Goal: Task Accomplishment & Management: Use online tool/utility

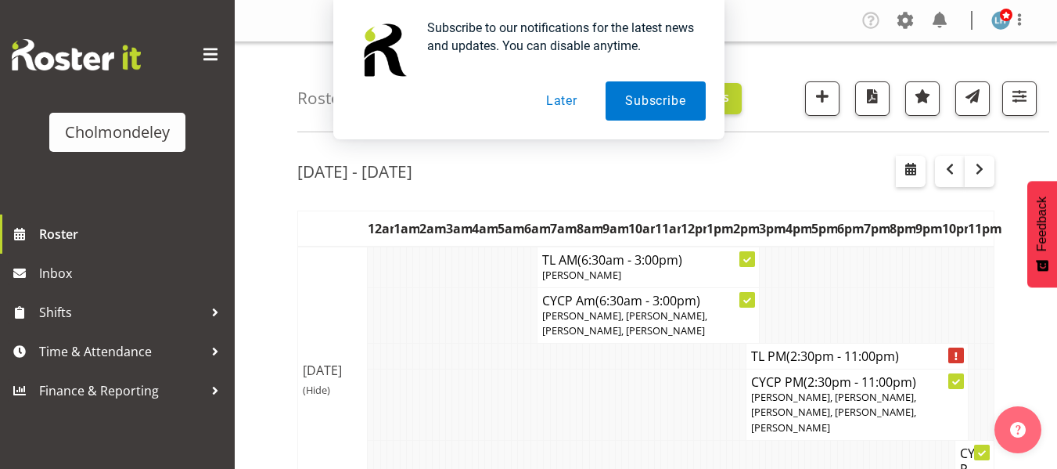
click at [560, 109] on button "Later" at bounding box center [562, 100] width 70 height 39
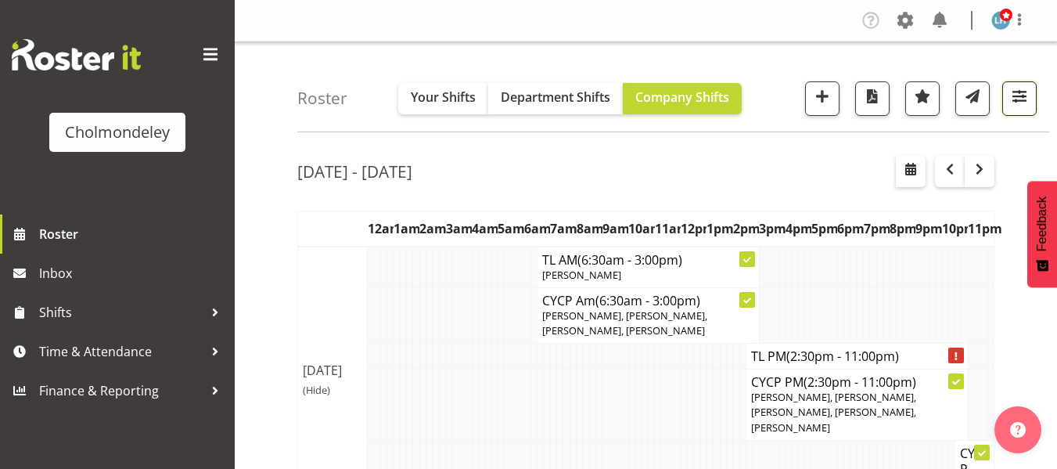
click at [1013, 100] on span "button" at bounding box center [1019, 96] width 20 height 20
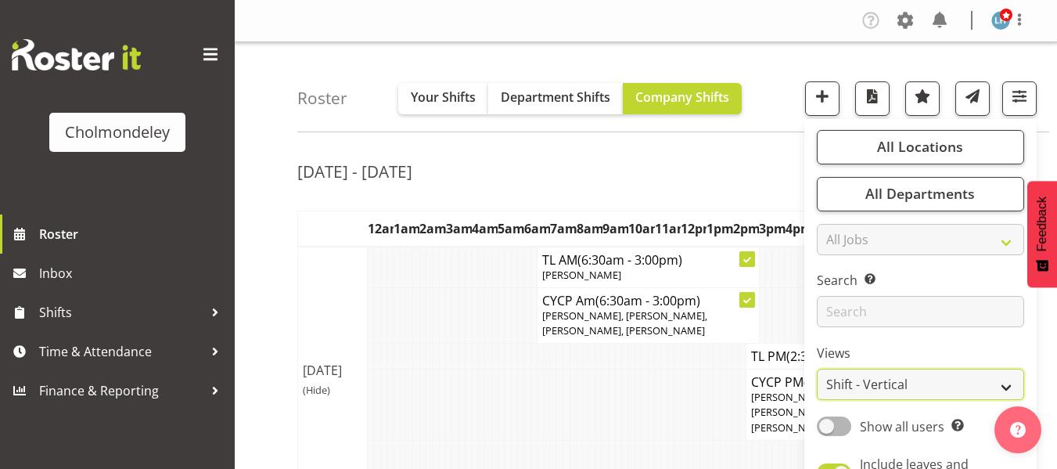
click at [883, 385] on select "Staff Role Shift - Horizontal Shift - Vertical Staff - Location" at bounding box center [920, 384] width 207 height 31
select select "shiftH"
click at [818, 369] on select "Staff Role Shift - Horizontal Shift - Vertical Staff - Location" at bounding box center [920, 384] width 207 height 31
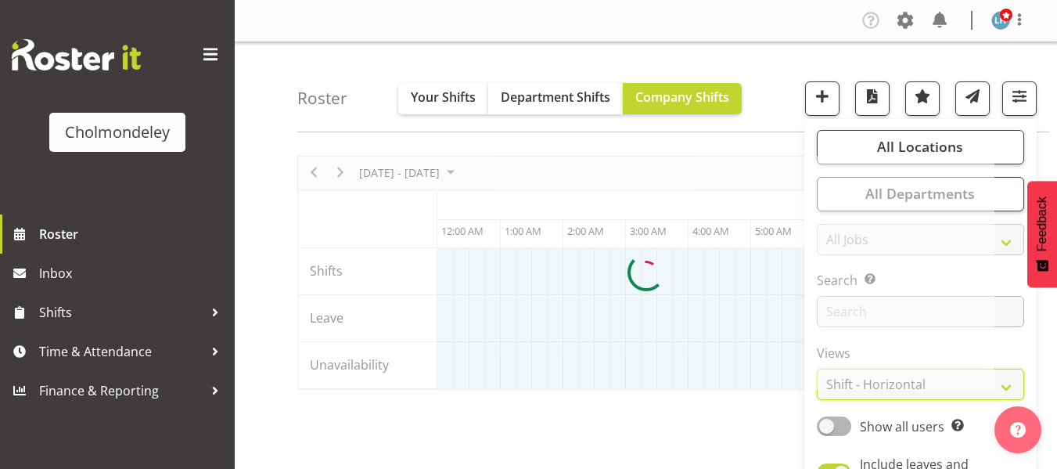
scroll to position [0, 563]
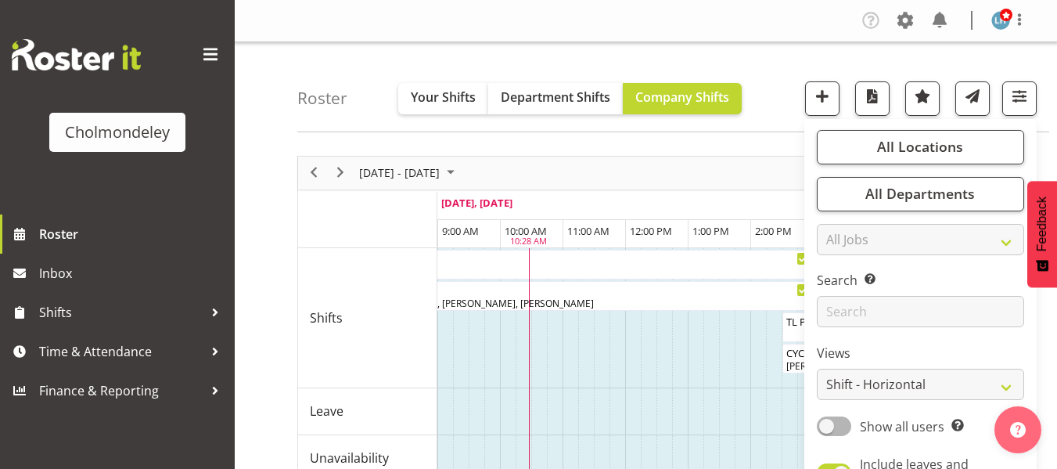
click at [267, 129] on div "Roster Your Shifts Department Shifts Company Shifts All Locations [GEOGRAPHIC_D…" at bounding box center [646, 406] width 822 height 728
